Goal: Information Seeking & Learning: Learn about a topic

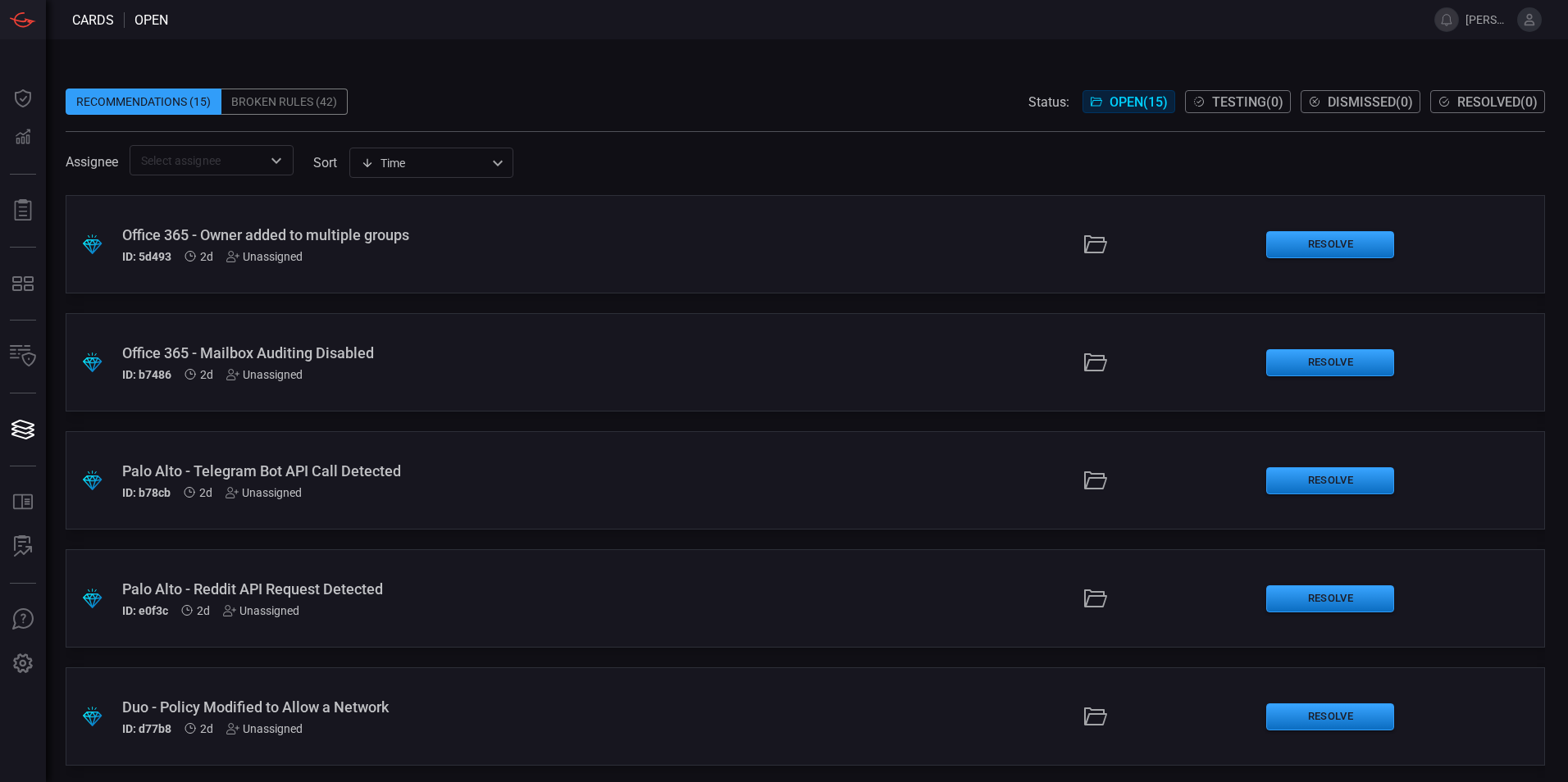
click at [1527, 19] on icon at bounding box center [1530, 19] width 10 height 11
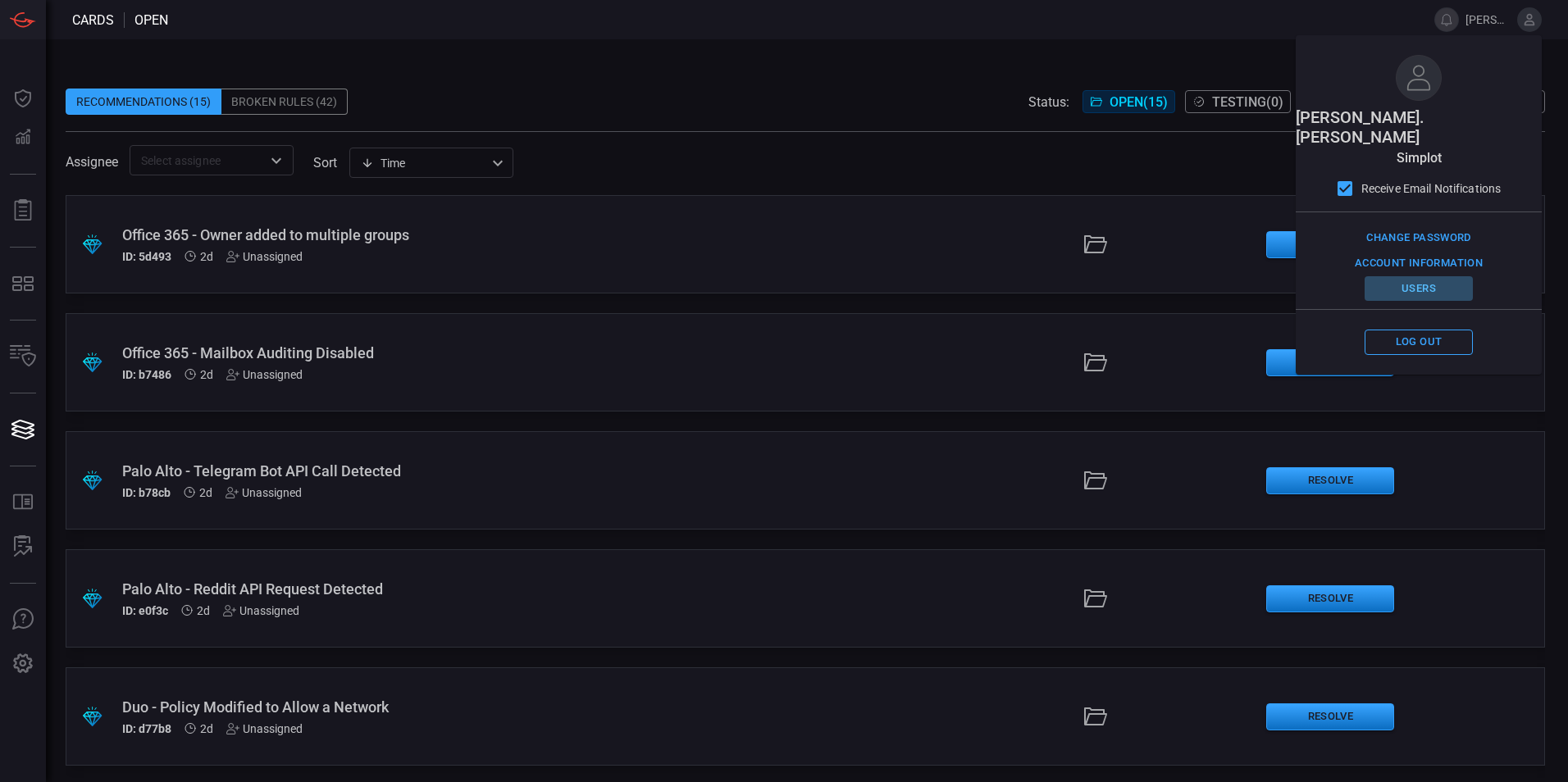
click at [1416, 277] on button "Users" at bounding box center [1418, 289] width 108 height 25
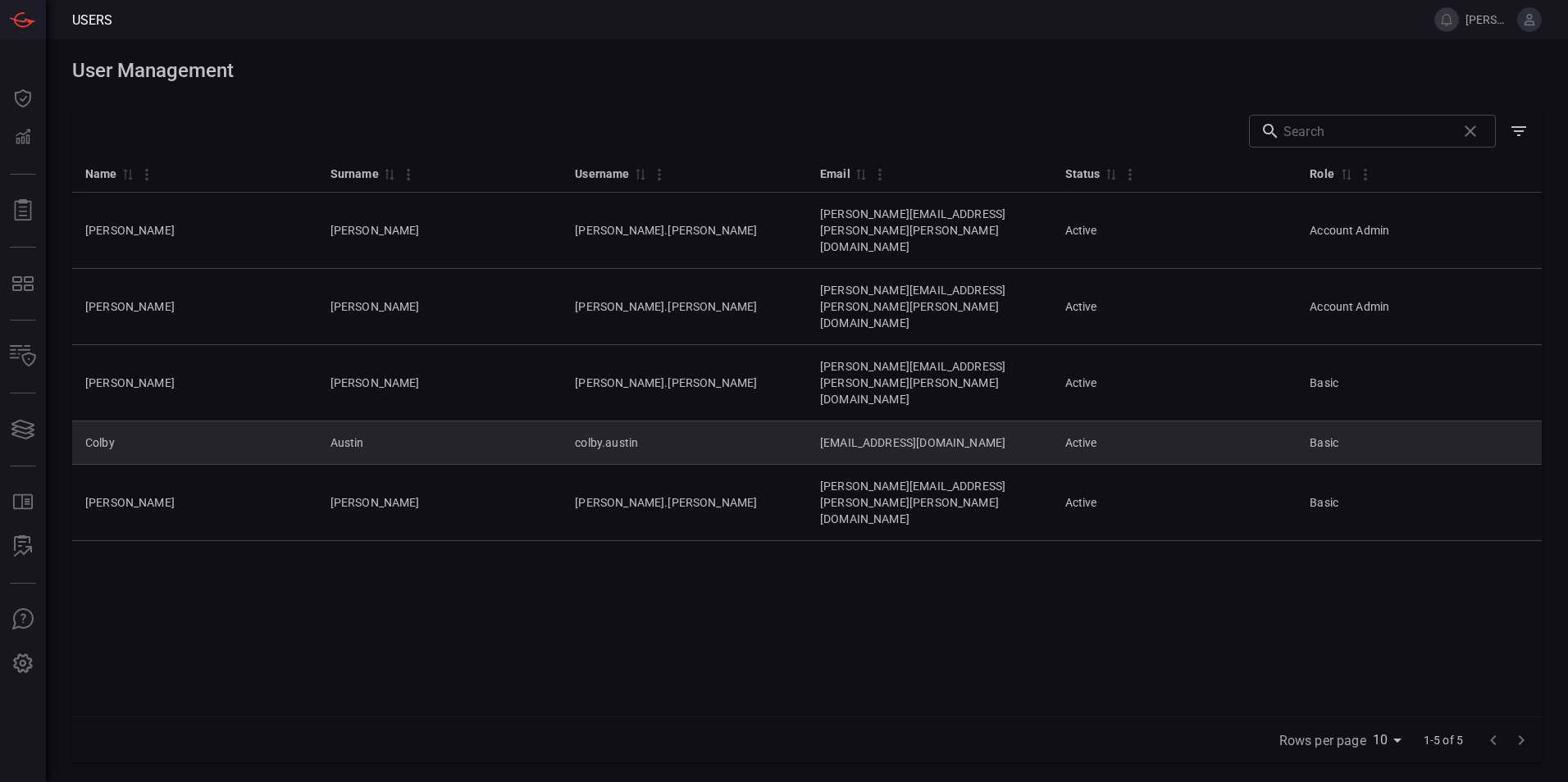
click at [201, 421] on td "Colby" at bounding box center [195, 443] width 245 height 43
click at [80, 421] on td "Colby" at bounding box center [195, 443] width 245 height 43
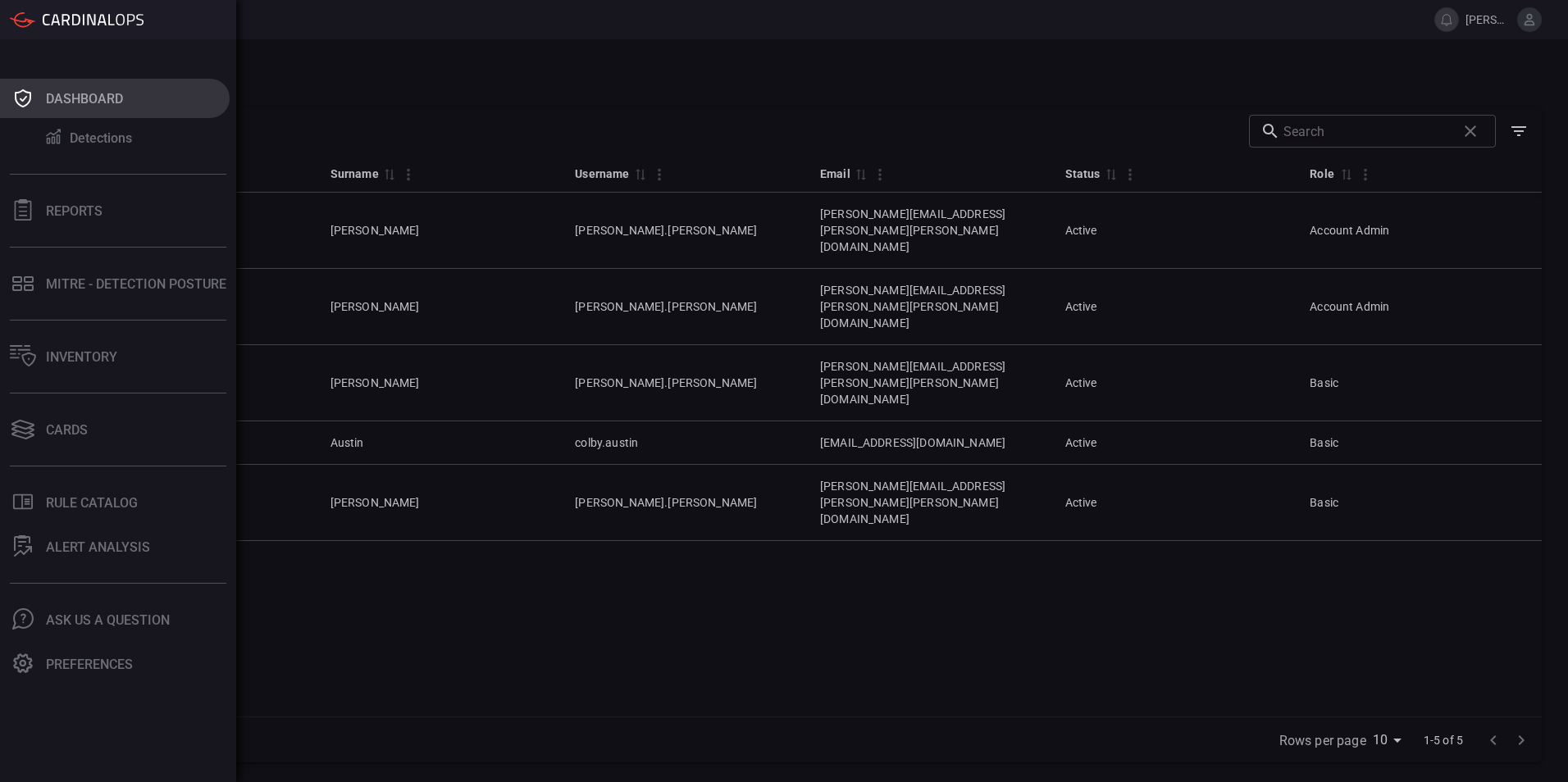
click at [41, 103] on button "Dashboard" at bounding box center [115, 97] width 230 height 39
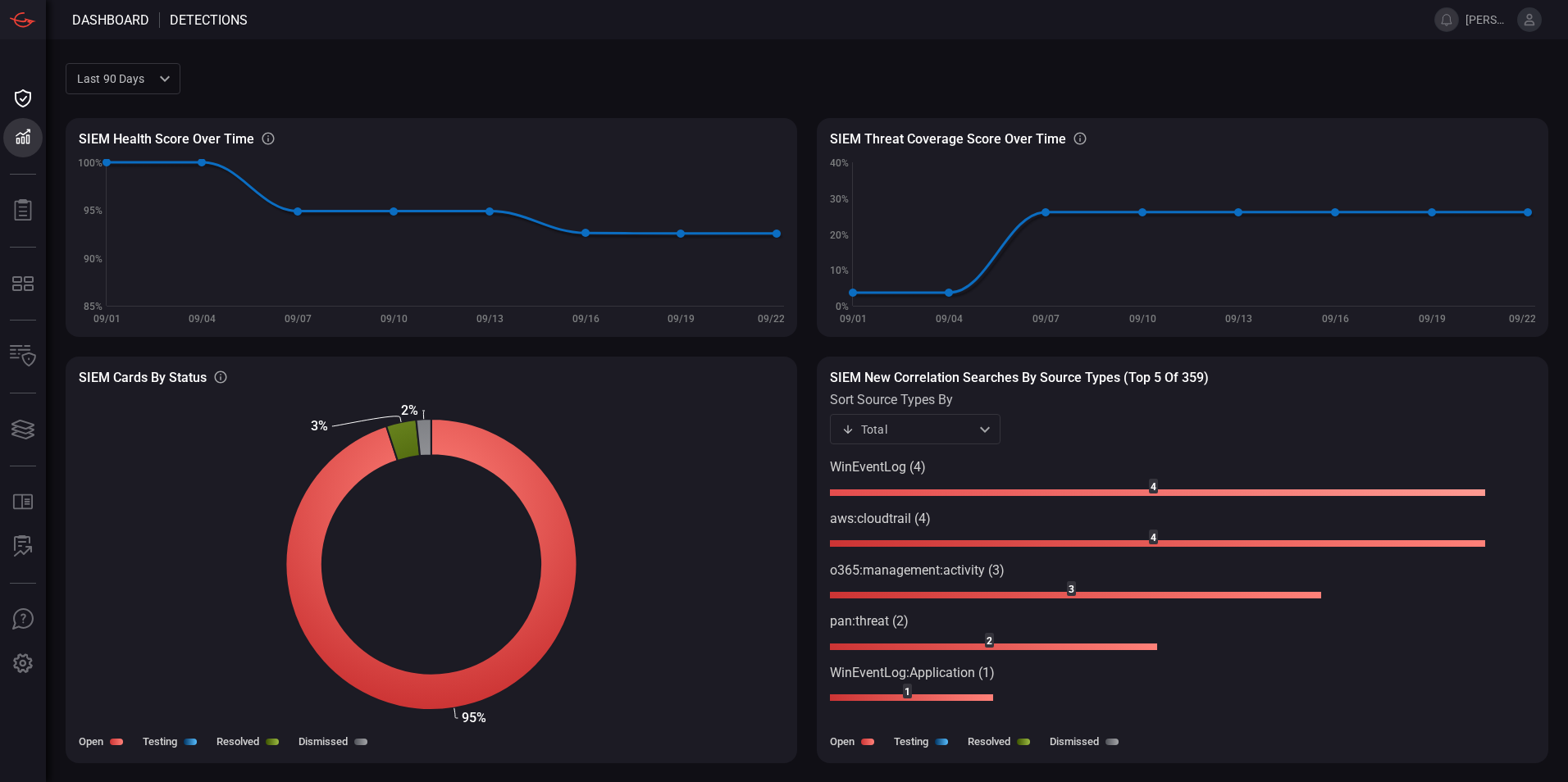
click at [931, 491] on rect at bounding box center [1158, 493] width 656 height 7
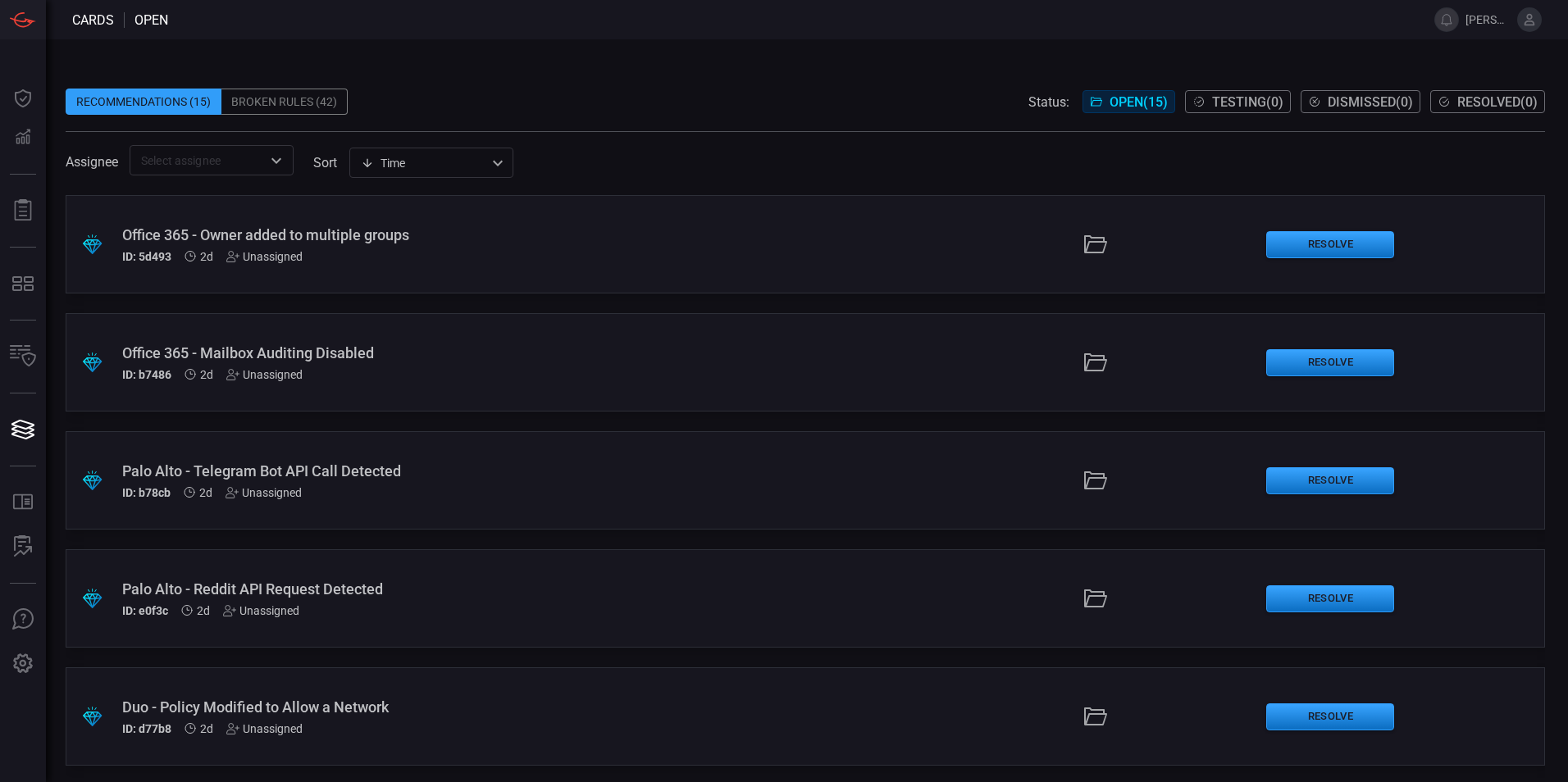
click at [300, 349] on div "Office 365 - Mailbox Auditing Disabled" at bounding box center [380, 353] width 518 height 17
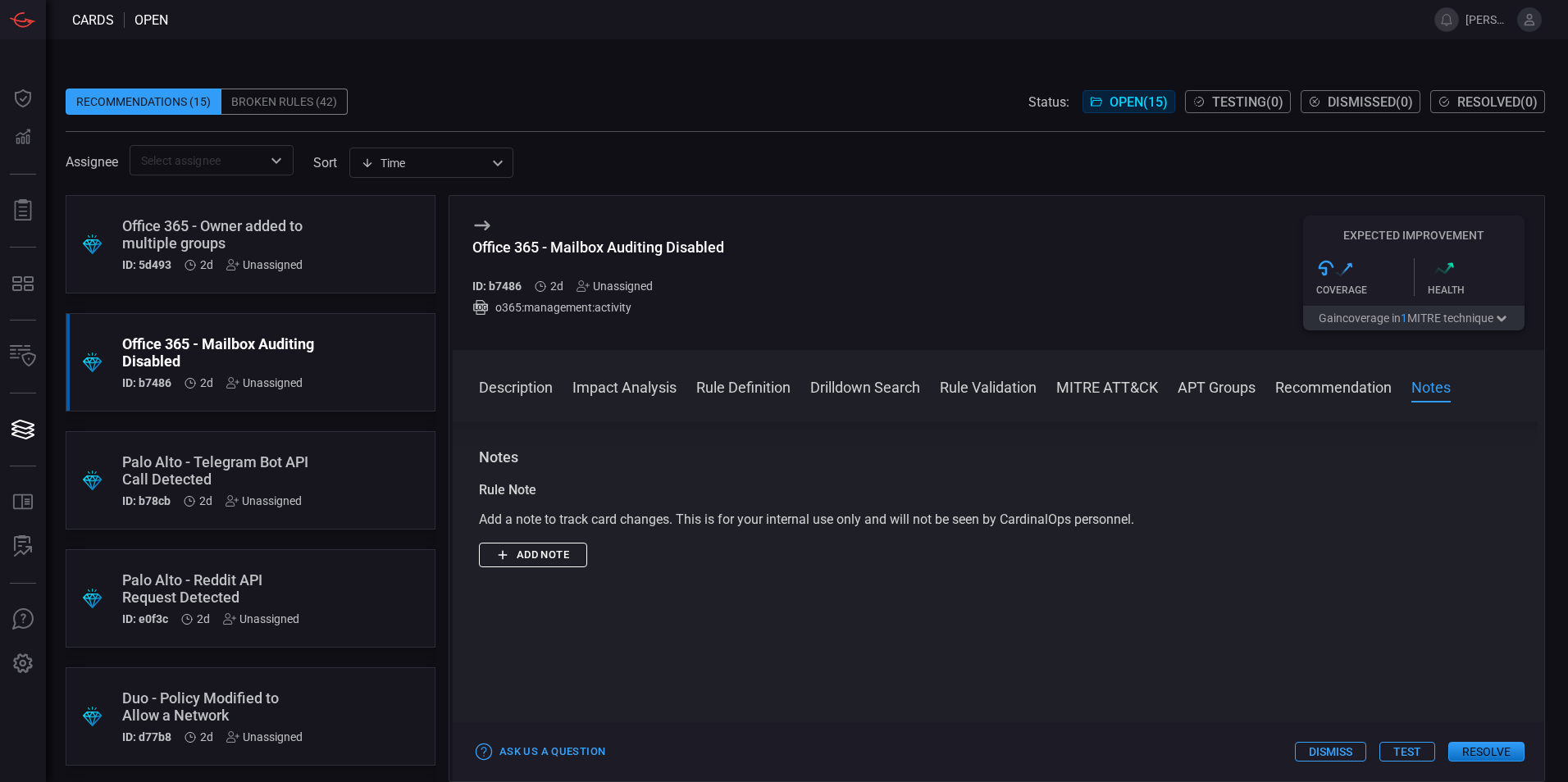
scroll to position [1861, 0]
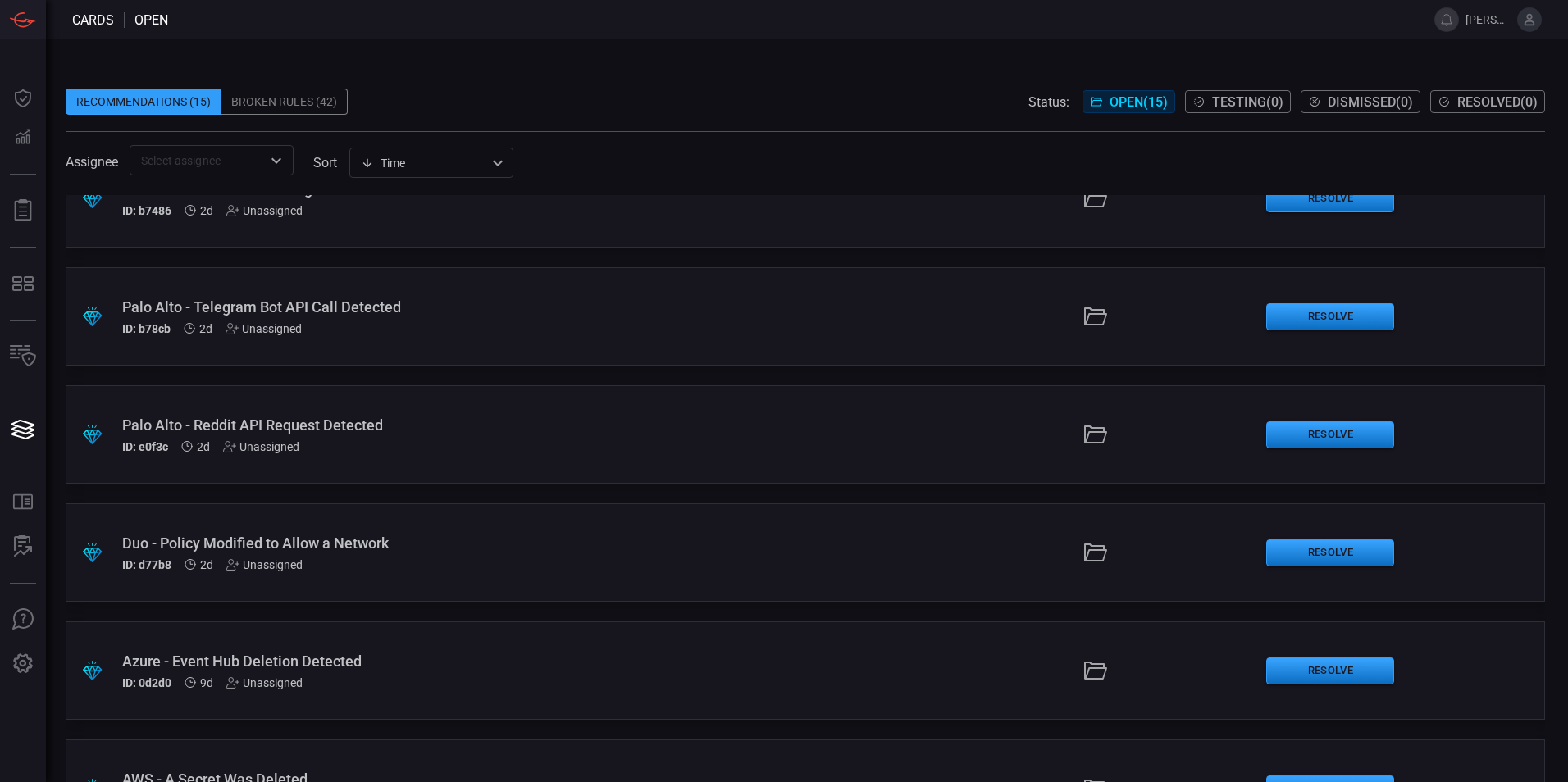
scroll to position [246, 0]
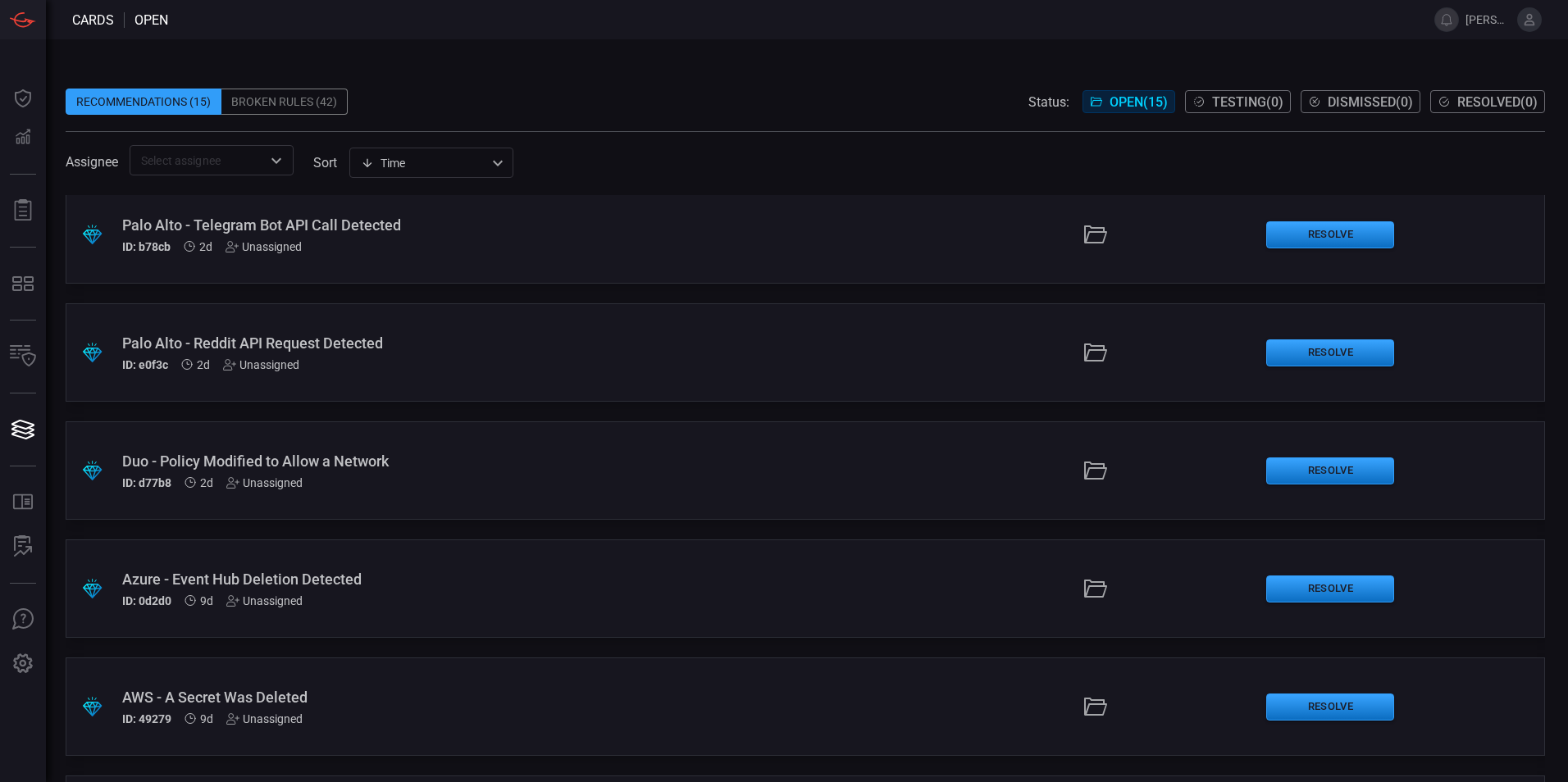
click at [362, 465] on div "Duo - Policy Modified to Allow a Network" at bounding box center [380, 461] width 518 height 17
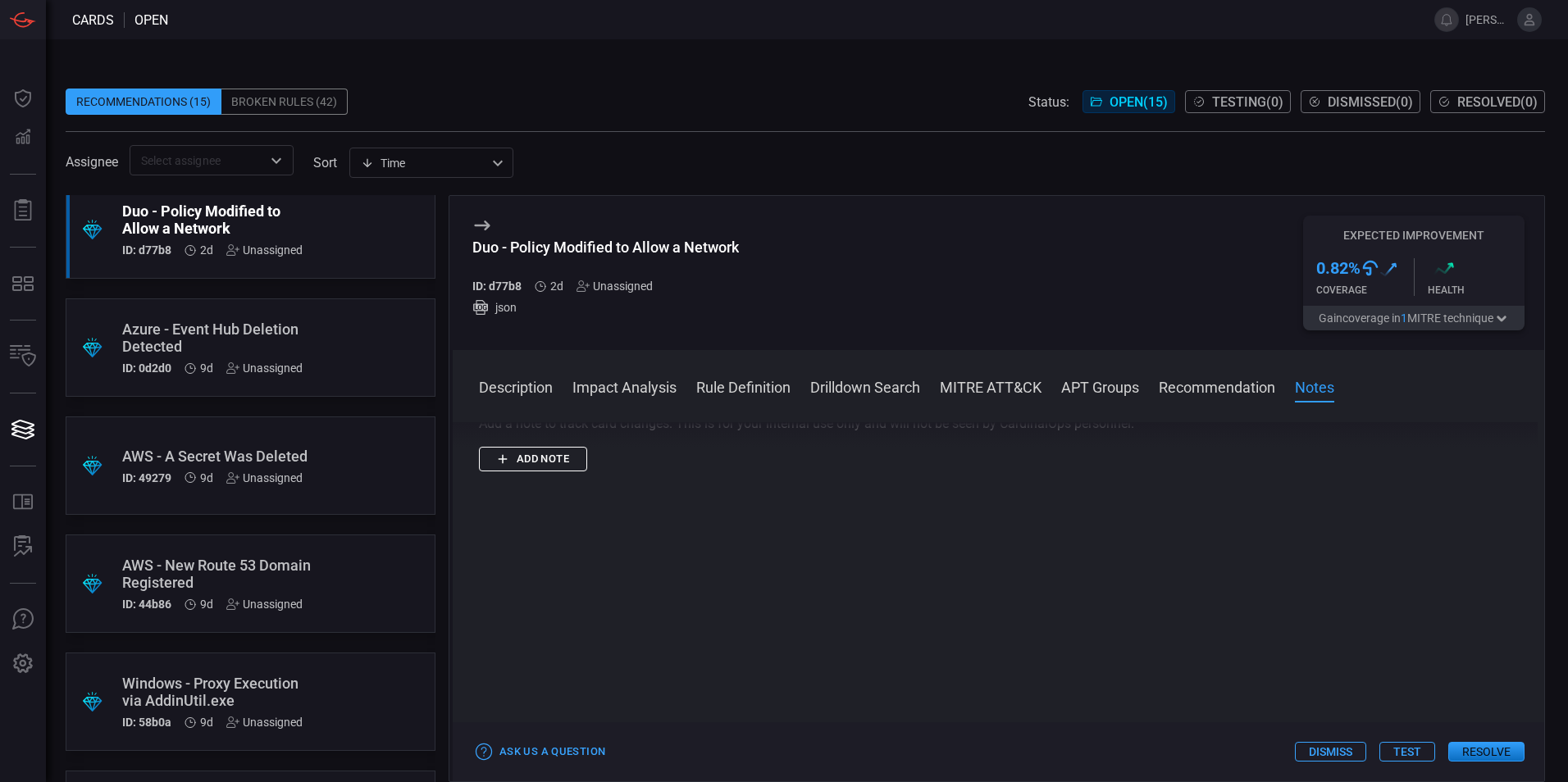
scroll to position [491, 0]
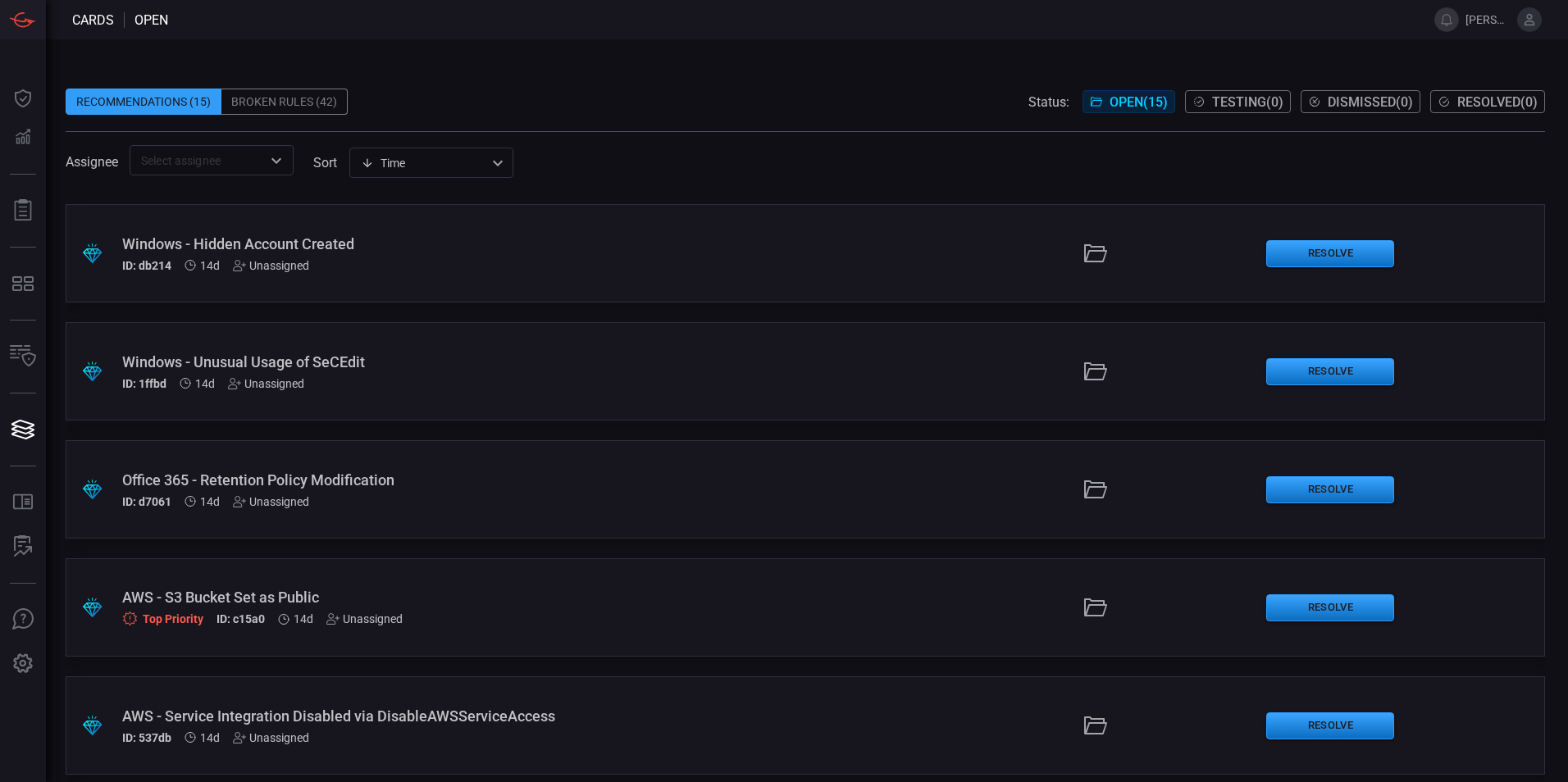
scroll to position [1184, 0]
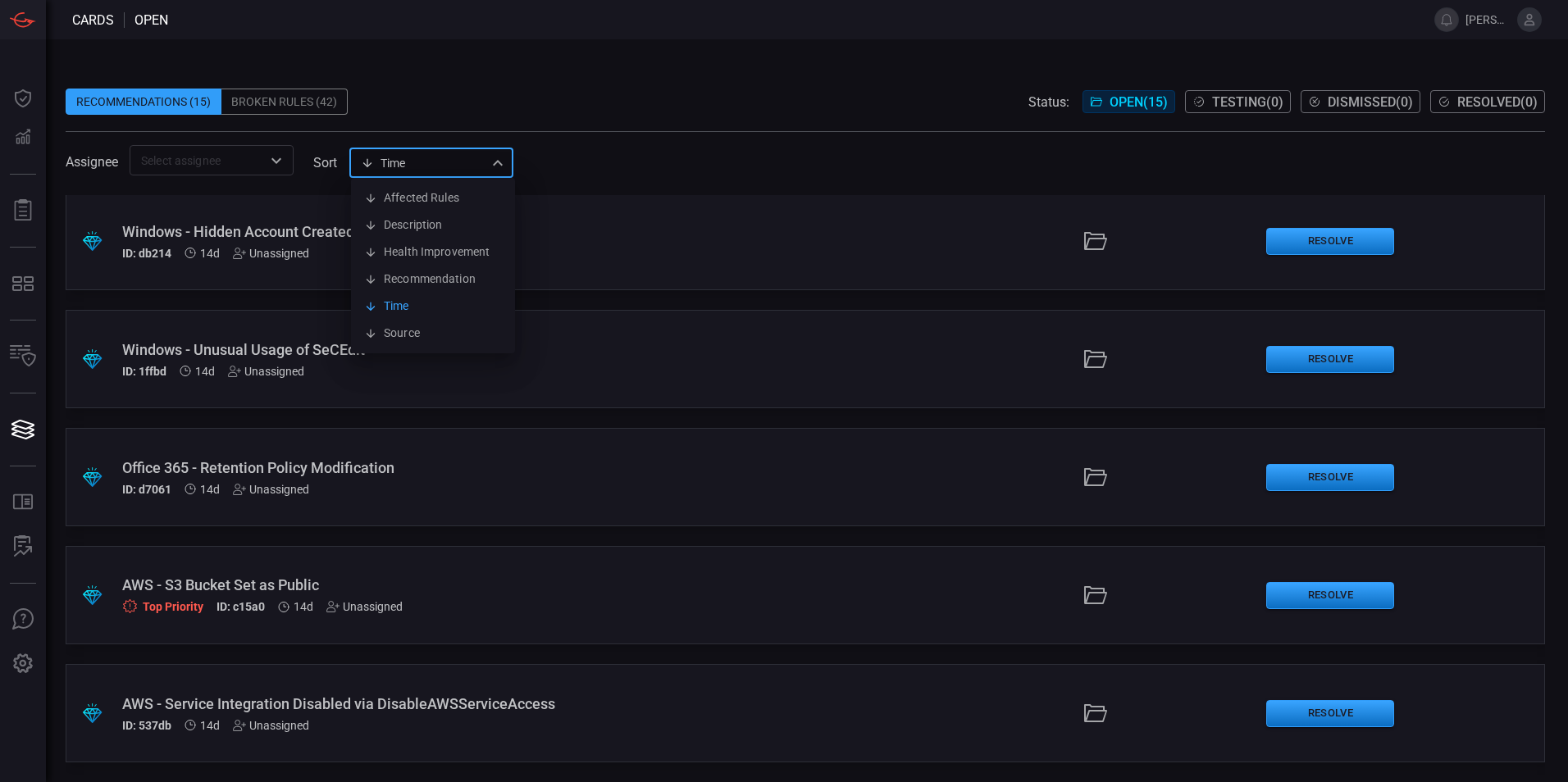
click at [441, 164] on div "Time visibleUpdateTime Affected Rules Description Health Improvement Recommenda…" at bounding box center [431, 163] width 164 height 30
click at [464, 251] on li "Health Improvement" at bounding box center [432, 251] width 164 height 27
type input "healthImprovement"
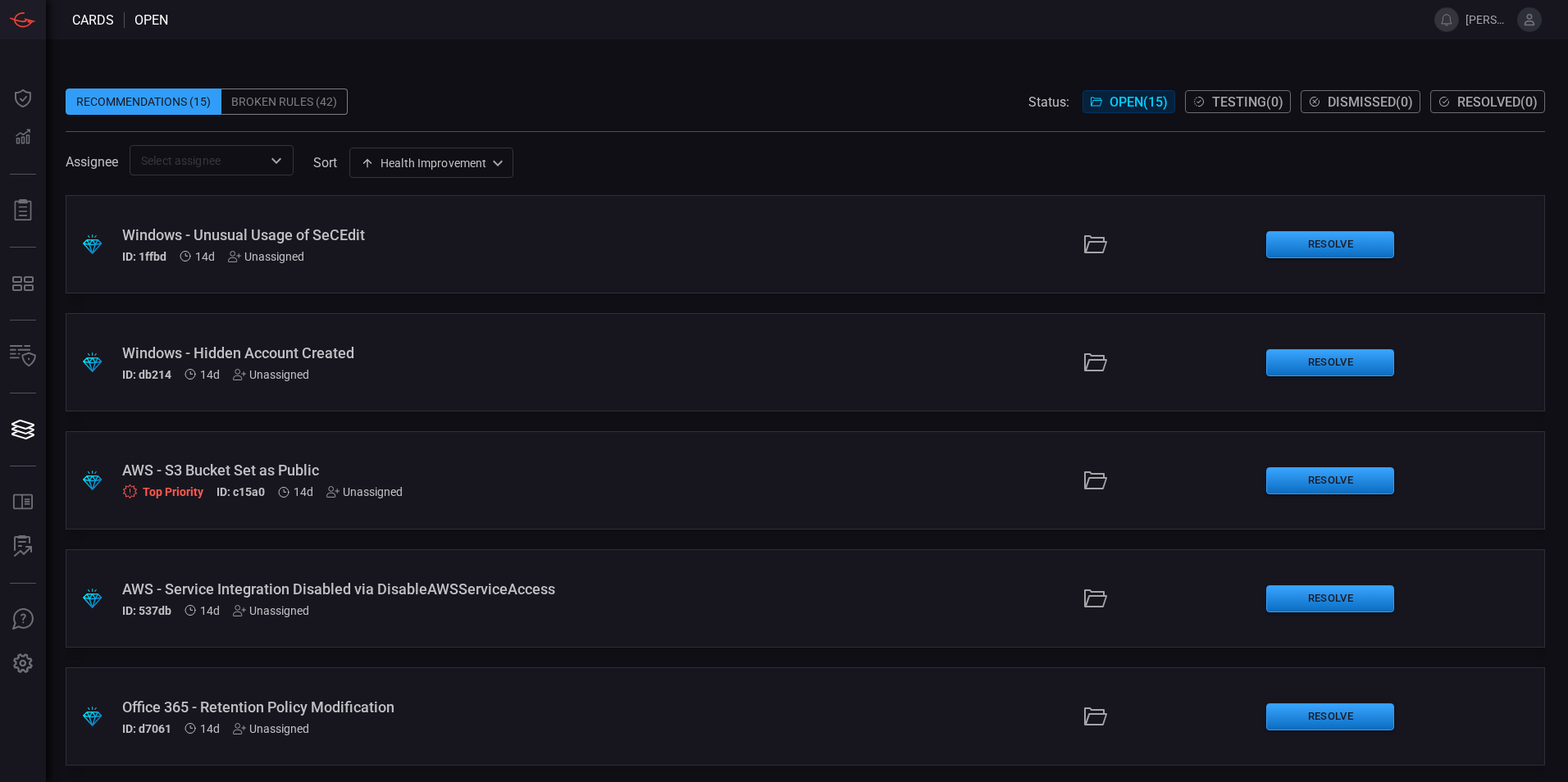
click at [253, 232] on div "Windows - Unusual Usage of SeCEdit" at bounding box center [380, 235] width 518 height 17
